Goal: Task Accomplishment & Management: Use online tool/utility

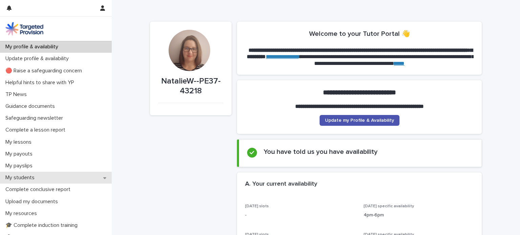
click at [43, 181] on div "My students" at bounding box center [56, 178] width 112 height 12
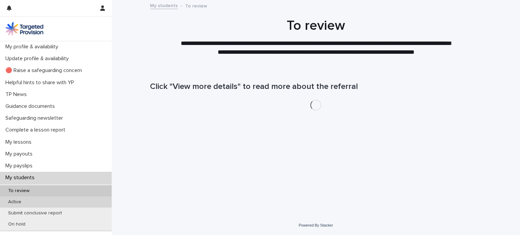
click at [43, 199] on div "Active" at bounding box center [56, 202] width 112 height 11
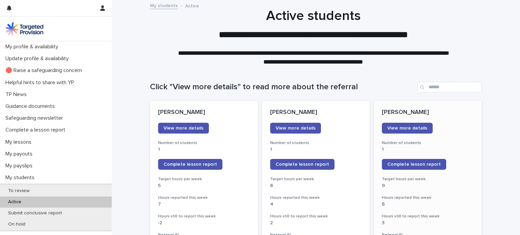
click at [421, 167] on link "Complete lesson report" at bounding box center [414, 164] width 64 height 11
